Goal: Task Accomplishment & Management: Use online tool/utility

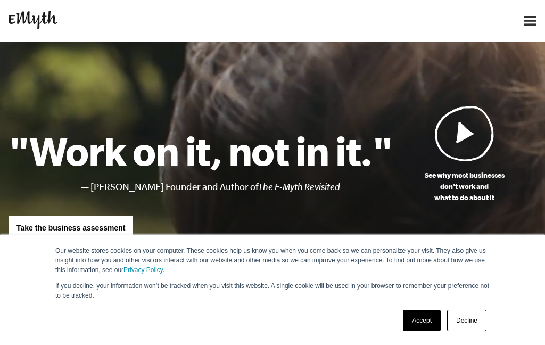
click at [423, 317] on link "Accept" at bounding box center [422, 320] width 38 height 21
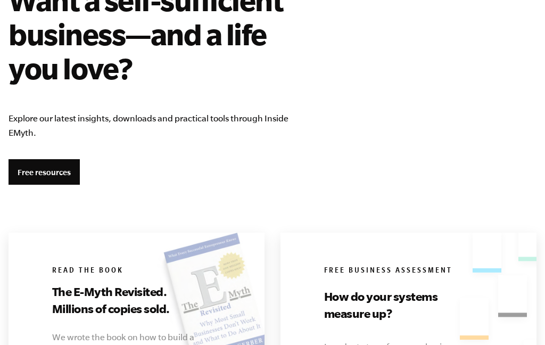
scroll to position [1959, 0]
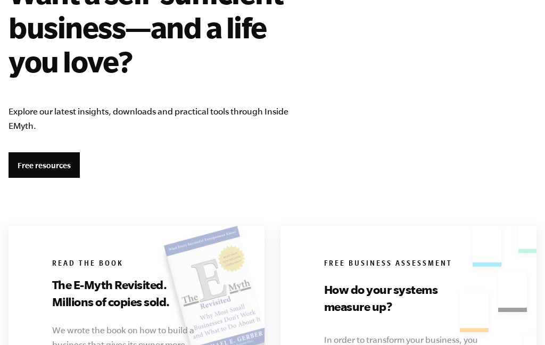
click at [44, 160] on link "Free resources" at bounding box center [44, 165] width 71 height 26
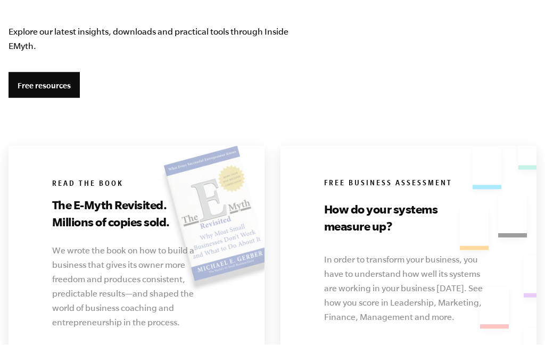
scroll to position [2039, 0]
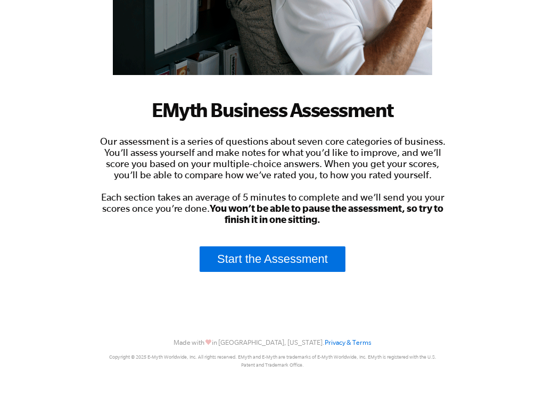
scroll to position [236, 0]
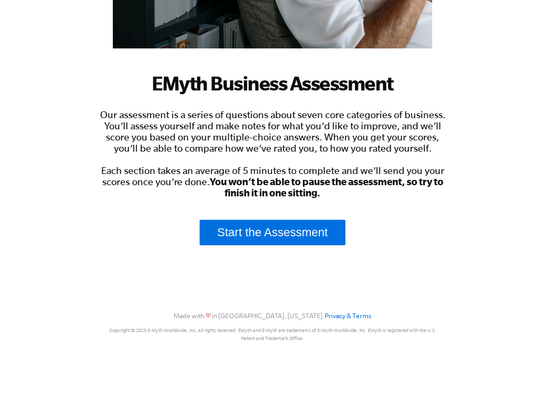
click at [274, 254] on link "Start the Assessment" at bounding box center [273, 267] width 146 height 26
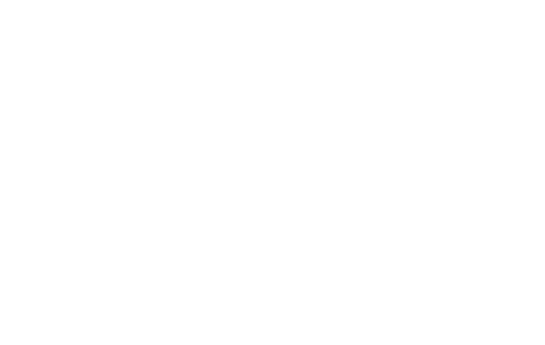
scroll to position [53, 0]
